Goal: Task Accomplishment & Management: Complete application form

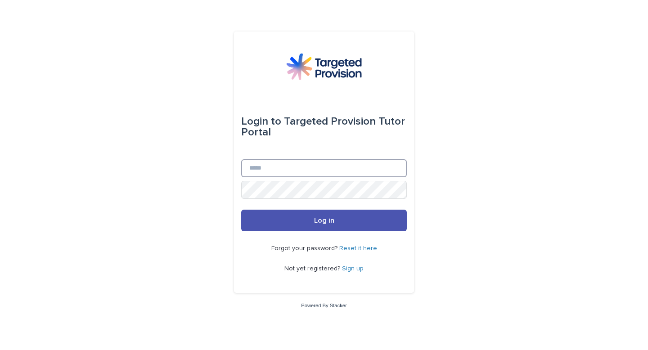
click at [279, 165] on input "Email" at bounding box center [324, 168] width 166 height 18
type input "**********"
click at [241, 210] on button "Log in" at bounding box center [324, 221] width 166 height 22
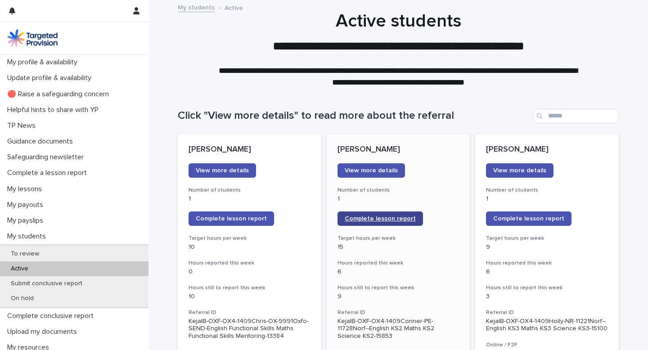
click at [406, 219] on span "Complete lesson report" at bounding box center [380, 218] width 71 height 6
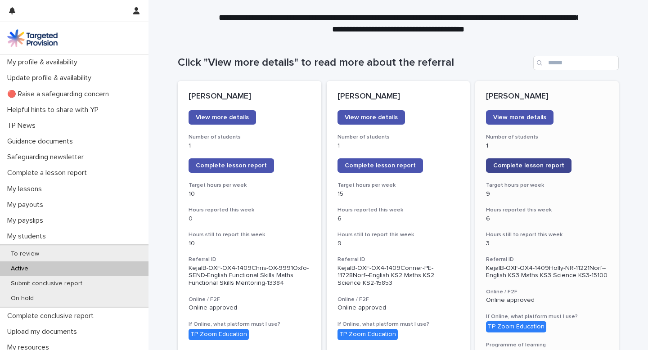
click at [545, 166] on span "Complete lesson report" at bounding box center [528, 165] width 71 height 6
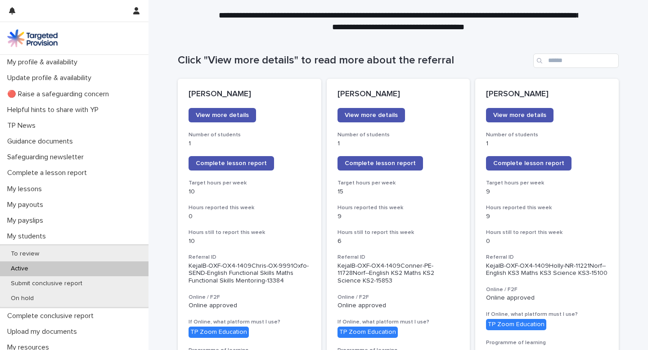
scroll to position [40, 0]
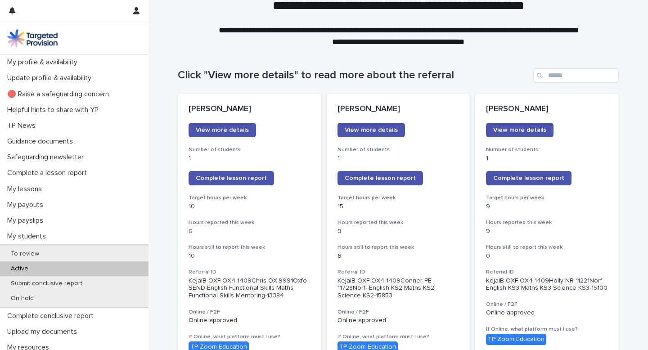
click at [274, 64] on div "Click "View more details" to read more about the referral" at bounding box center [398, 71] width 441 height 43
click at [228, 181] on span "Complete lesson report" at bounding box center [231, 178] width 71 height 6
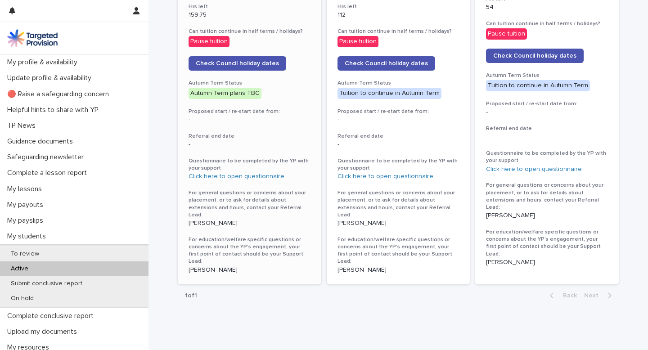
scroll to position [0, 0]
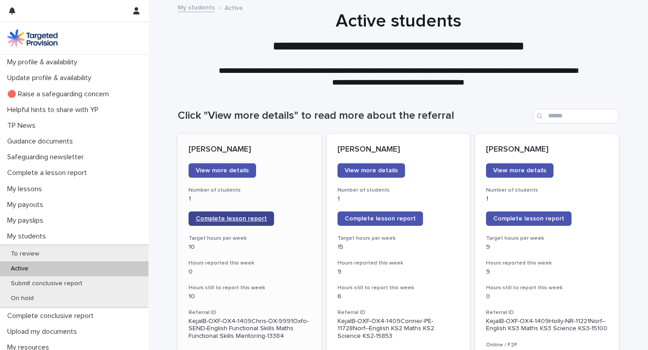
click at [241, 222] on span "Complete lesson report" at bounding box center [231, 218] width 71 height 6
click at [248, 219] on span "Complete lesson report" at bounding box center [231, 218] width 71 height 6
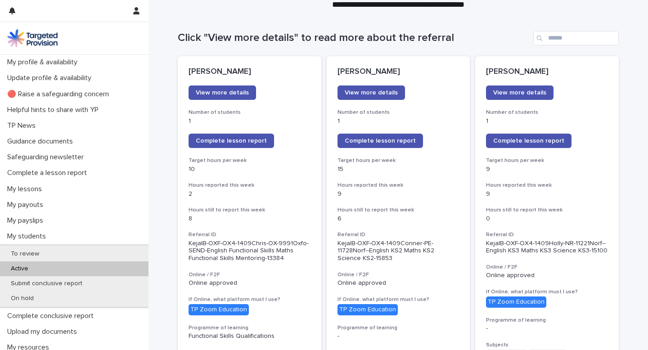
scroll to position [64, 0]
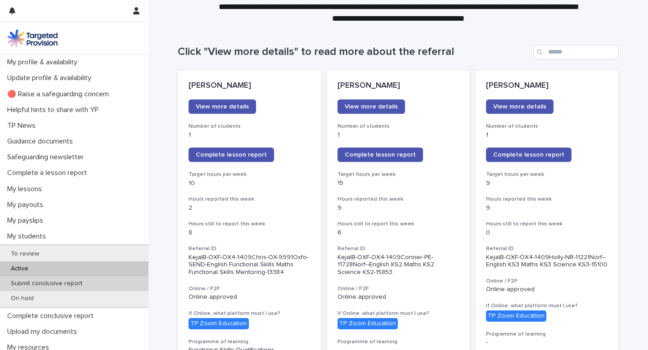
click at [35, 285] on p "Submit conclusive report" at bounding box center [47, 284] width 86 height 8
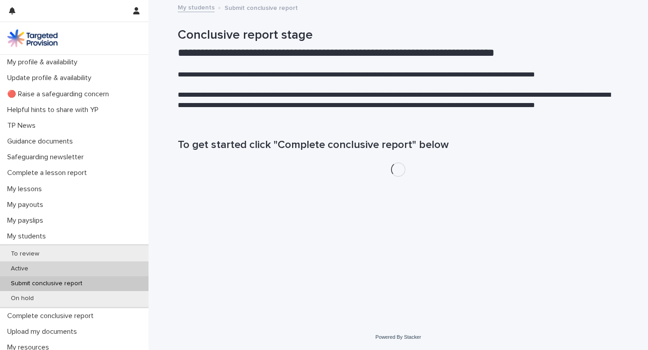
click at [50, 269] on div "Active" at bounding box center [74, 268] width 148 height 15
